Goal: Task Accomplishment & Management: Use online tool/utility

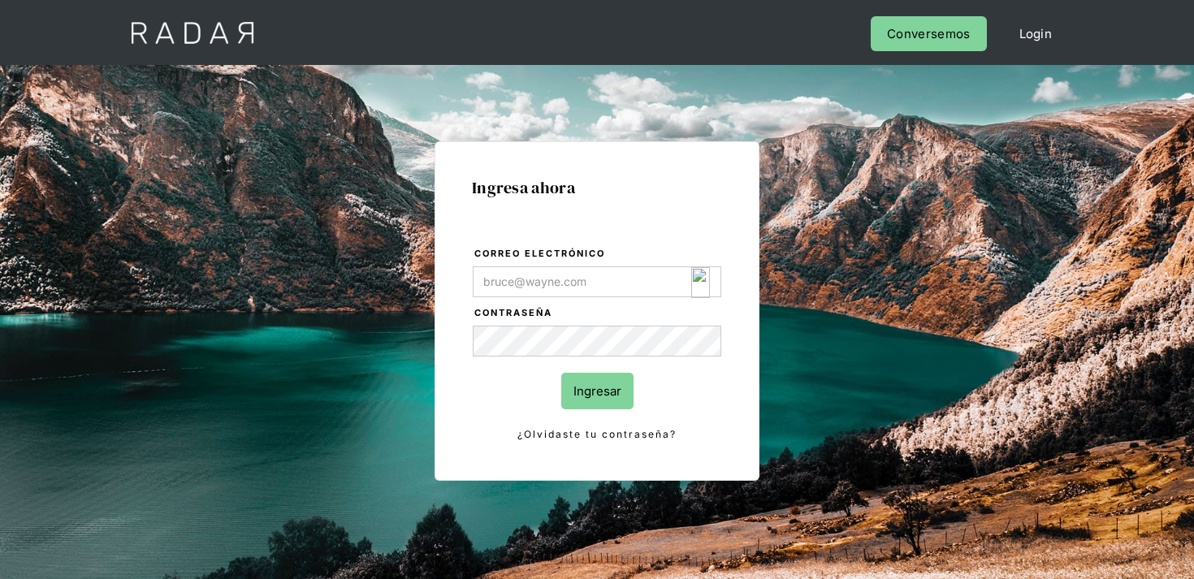
click at [689, 279] on input "Correo electrónico" at bounding box center [597, 281] width 248 height 31
click at [708, 279] on img "Login Form" at bounding box center [700, 282] width 19 height 31
type input "[EMAIL_ADDRESS][DOMAIN_NAME]"
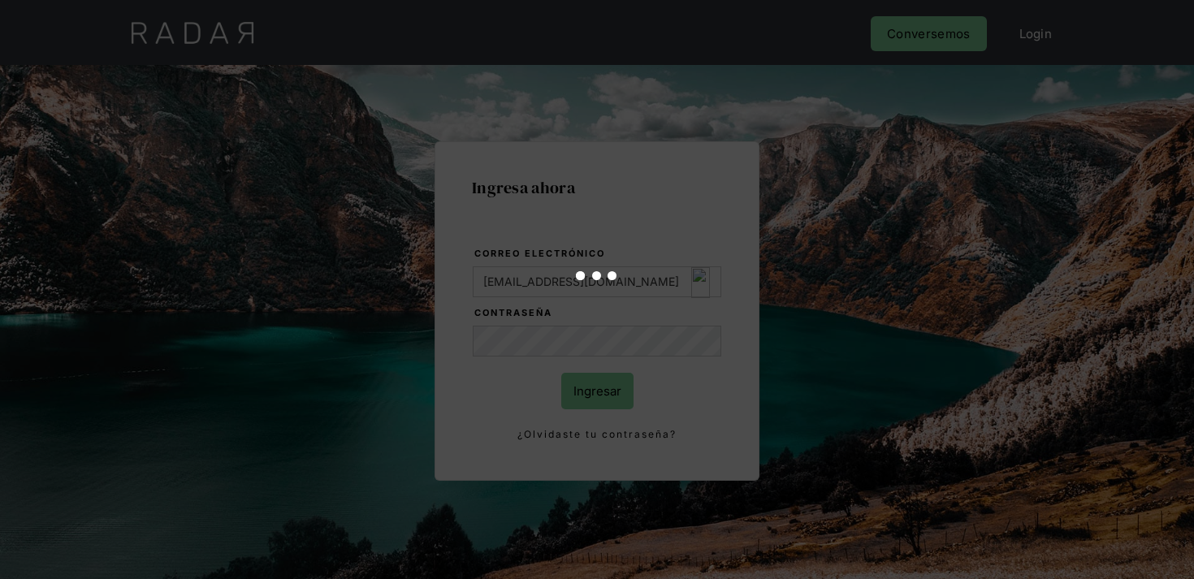
click at [581, 395] on div at bounding box center [597, 289] width 1194 height 579
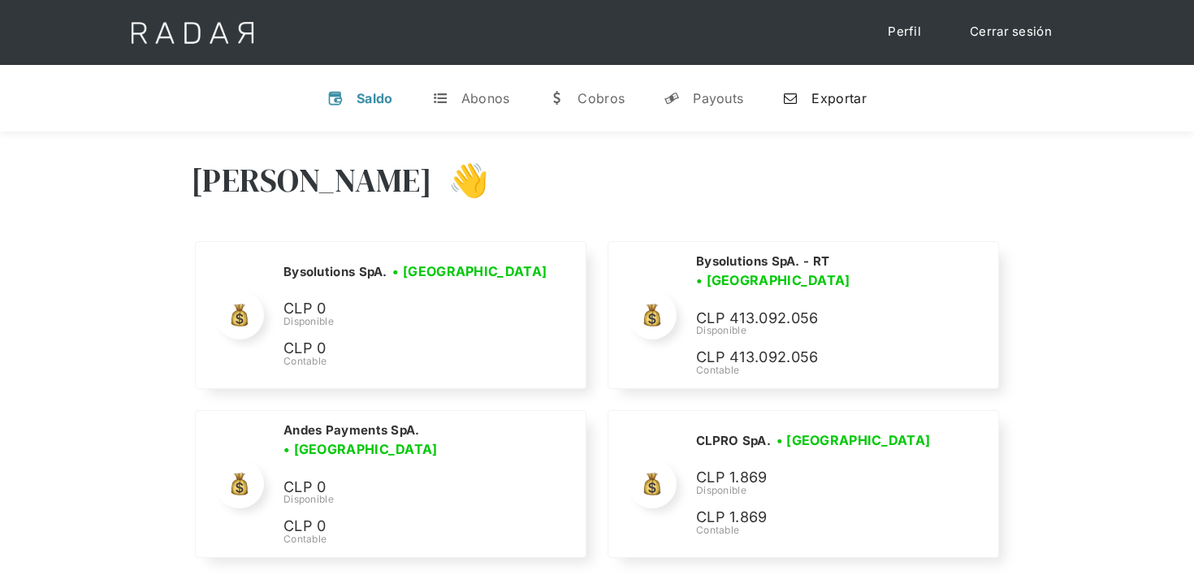
click at [819, 111] on link "n Exportar" at bounding box center [824, 98] width 110 height 42
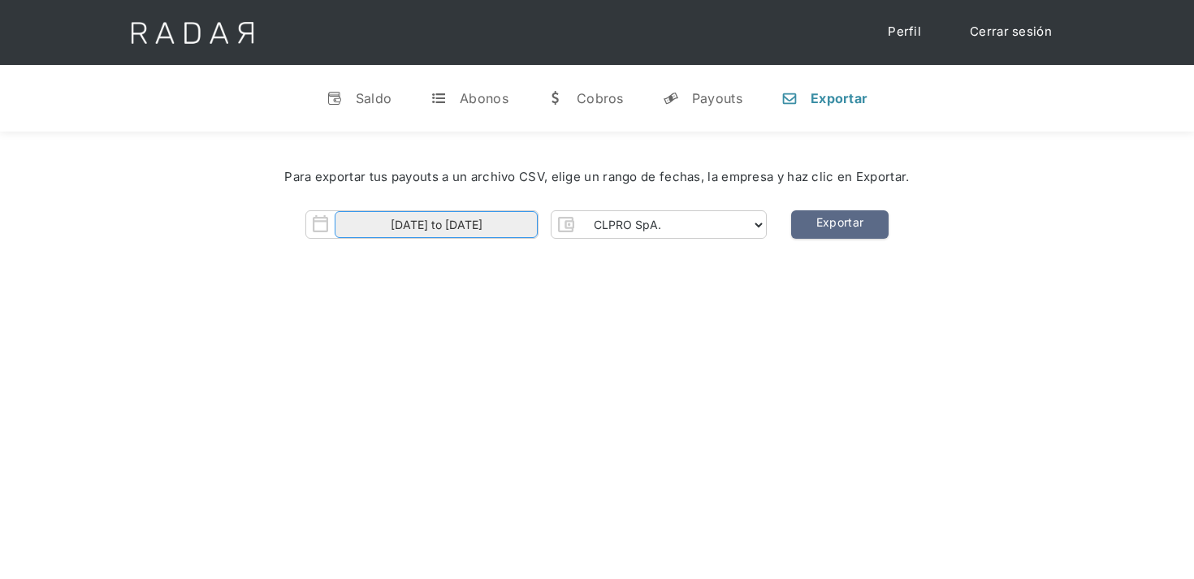
click at [515, 216] on input "01-10-2025 to 11-10-2025" at bounding box center [436, 224] width 203 height 27
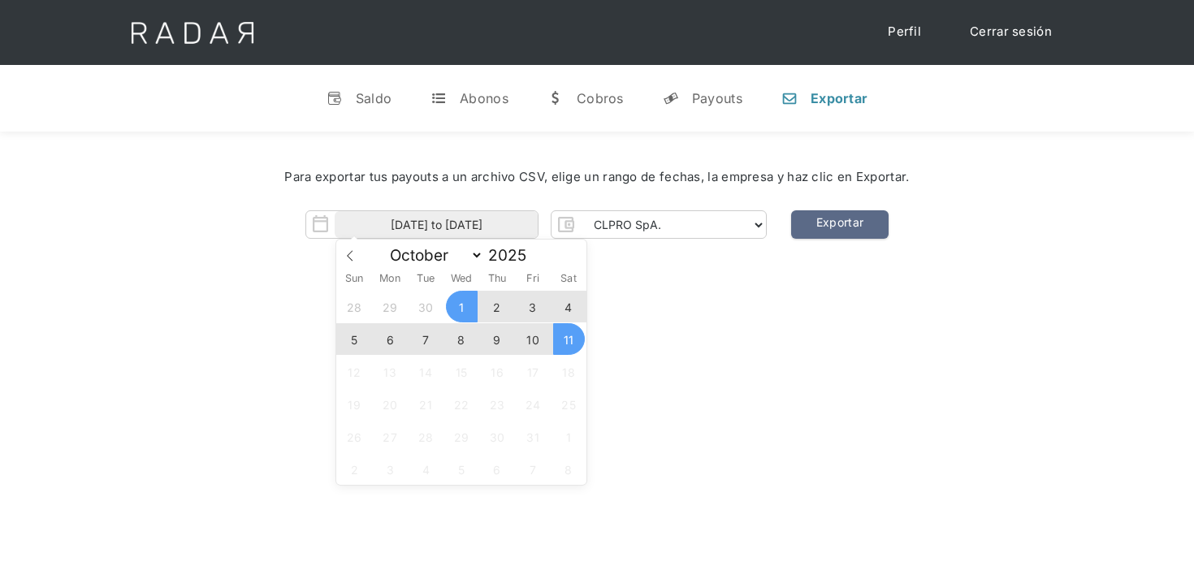
click at [490, 338] on span "9" at bounding box center [498, 339] width 32 height 32
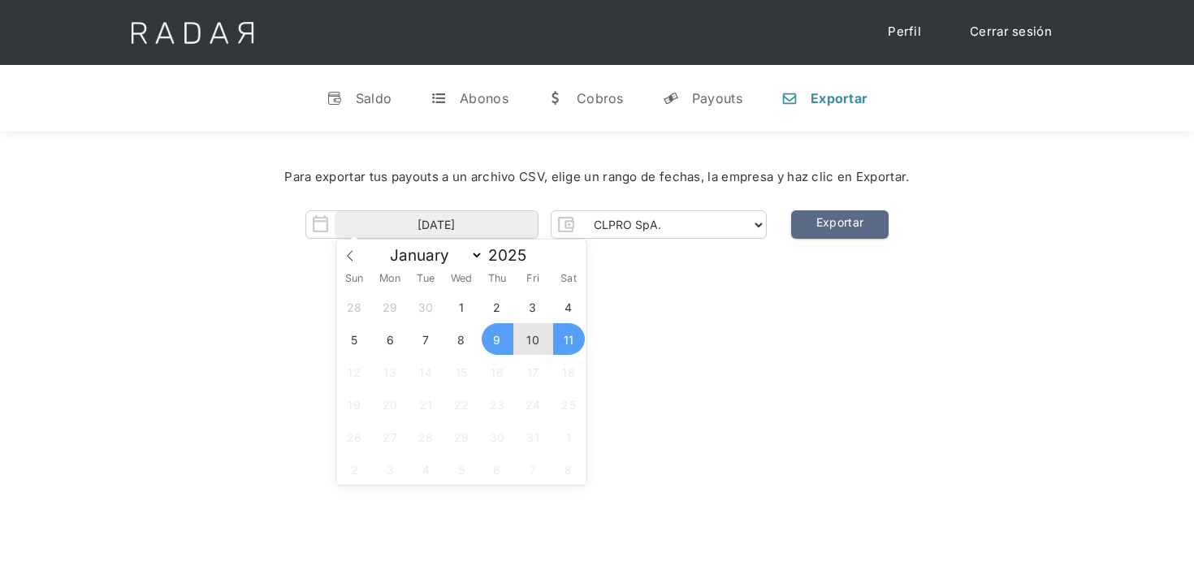
click at [560, 339] on span "11" at bounding box center [569, 339] width 32 height 32
type input "09-10-2025 to 11-10-2025"
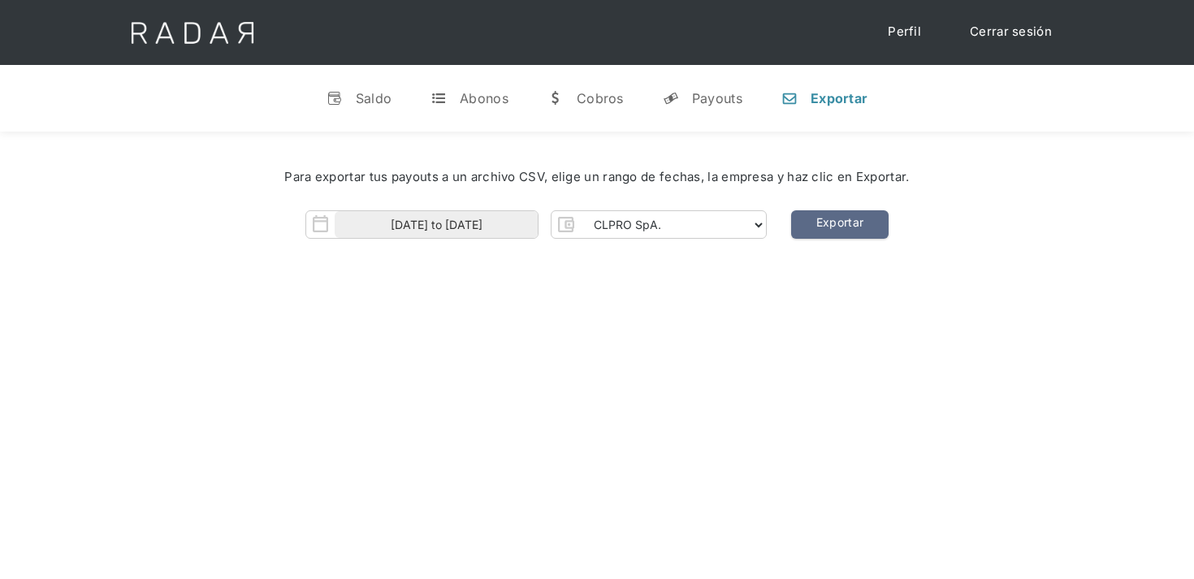
click at [730, 203] on div "Para exportar tus payouts a un archivo CSV, elige un rango de fechas, la empres…" at bounding box center [596, 177] width 1145 height 67
click at [728, 213] on select "CLPRO SpA. Coster SpA. Urigol SpA. Bysolutions SpA. Clmax SpA. Andes Payments S…" at bounding box center [673, 225] width 186 height 26
click at [581, 212] on select "CLPRO SpA. Coster SpA. Urigol SpA. Bysolutions SpA. Clmax SpA. Andes Payments S…" at bounding box center [673, 225] width 186 height 26
click at [844, 226] on link "Exportar" at bounding box center [839, 224] width 97 height 28
click at [687, 212] on select "CLPRO SpA. Coster SpA. Urigol SpA. Bysolutions SpA. Clmax SpA. Andes Payments S…" at bounding box center [673, 225] width 186 height 26
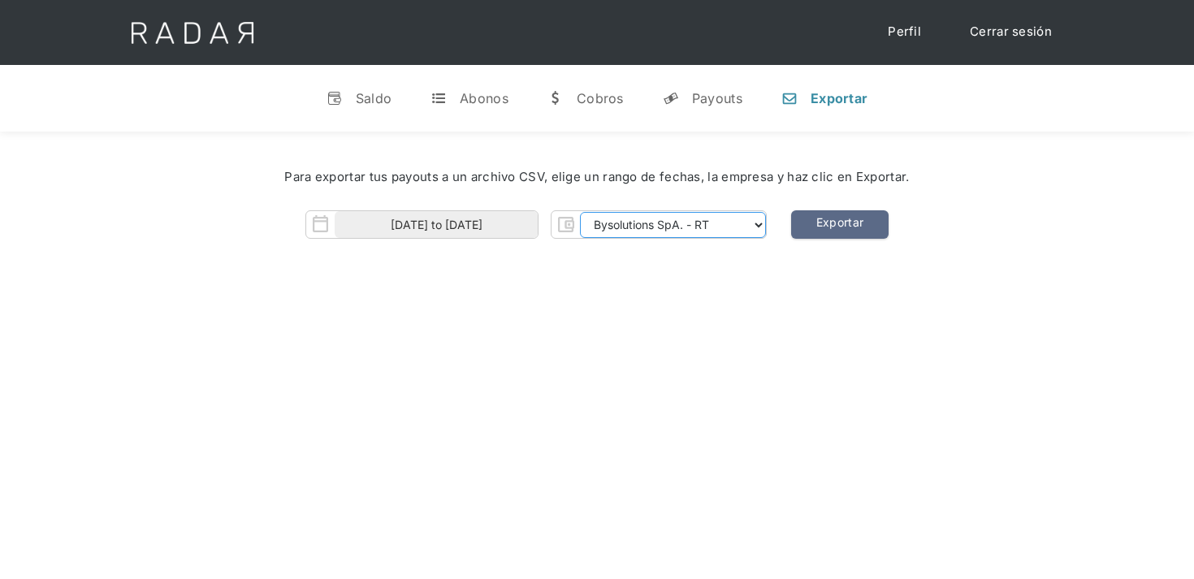
select select "coster-rt"
click at [581, 212] on select "CLPRO SpA. Coster SpA. Urigol SpA. Bysolutions SpA. Clmax SpA. Andes Payments S…" at bounding box center [673, 225] width 186 height 26
click at [845, 213] on link "Exportar" at bounding box center [839, 224] width 97 height 28
